Goal: Task Accomplishment & Management: Use online tool/utility

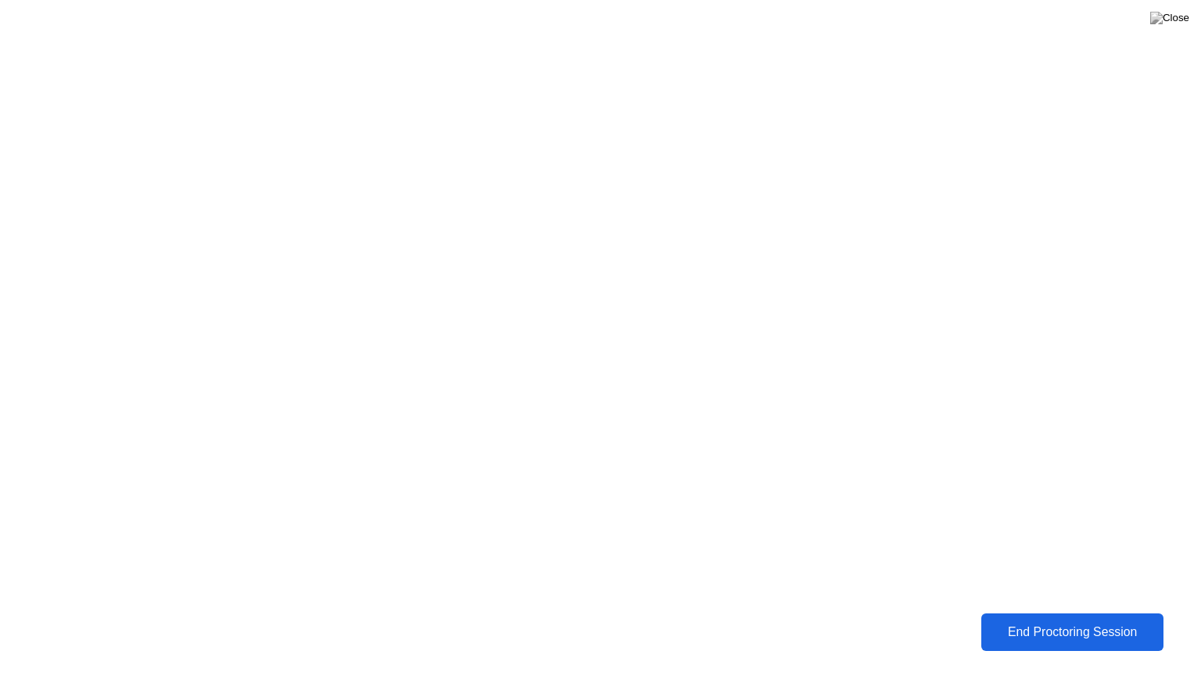
click at [1083, 613] on button "End Proctoring Session" at bounding box center [1073, 632] width 182 height 38
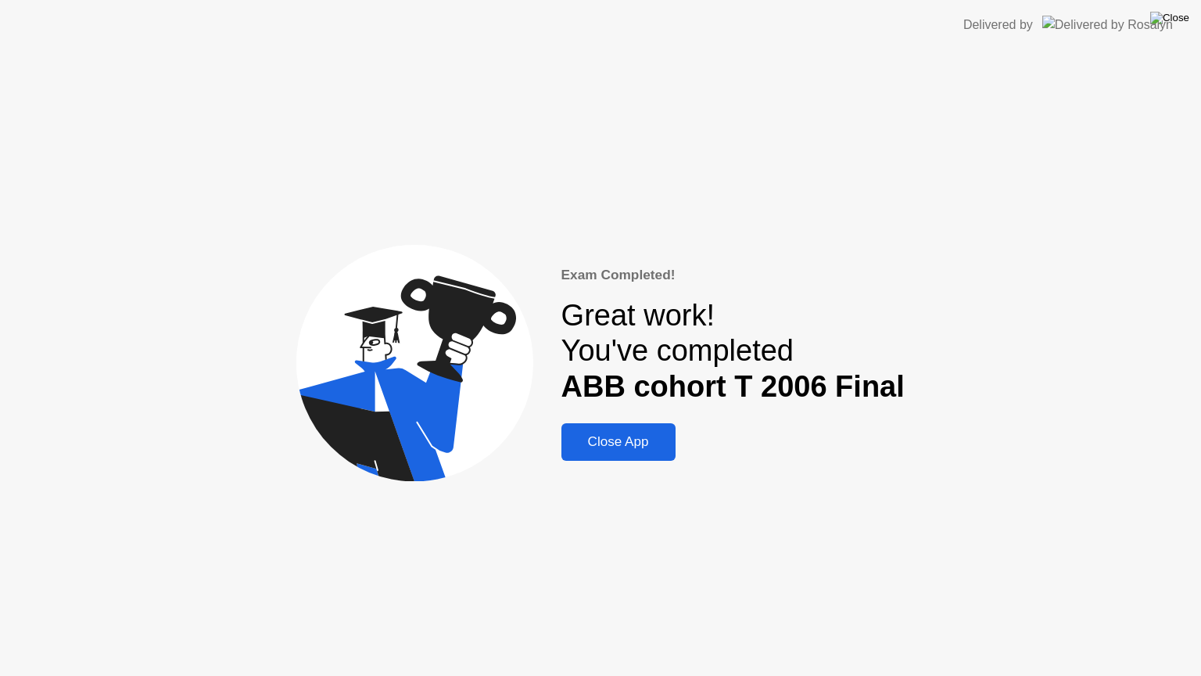
click at [1179, 19] on img at bounding box center [1169, 18] width 39 height 13
